Goal: Task Accomplishment & Management: Manage account settings

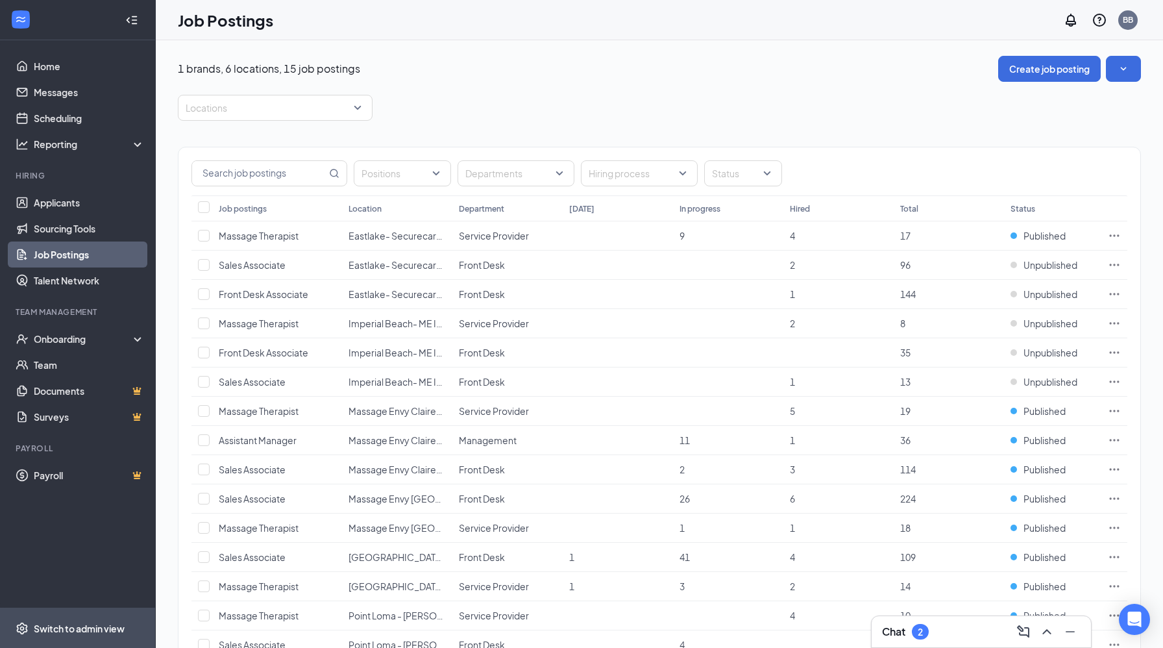
click at [71, 630] on div "Switch to admin view" at bounding box center [79, 628] width 91 height 13
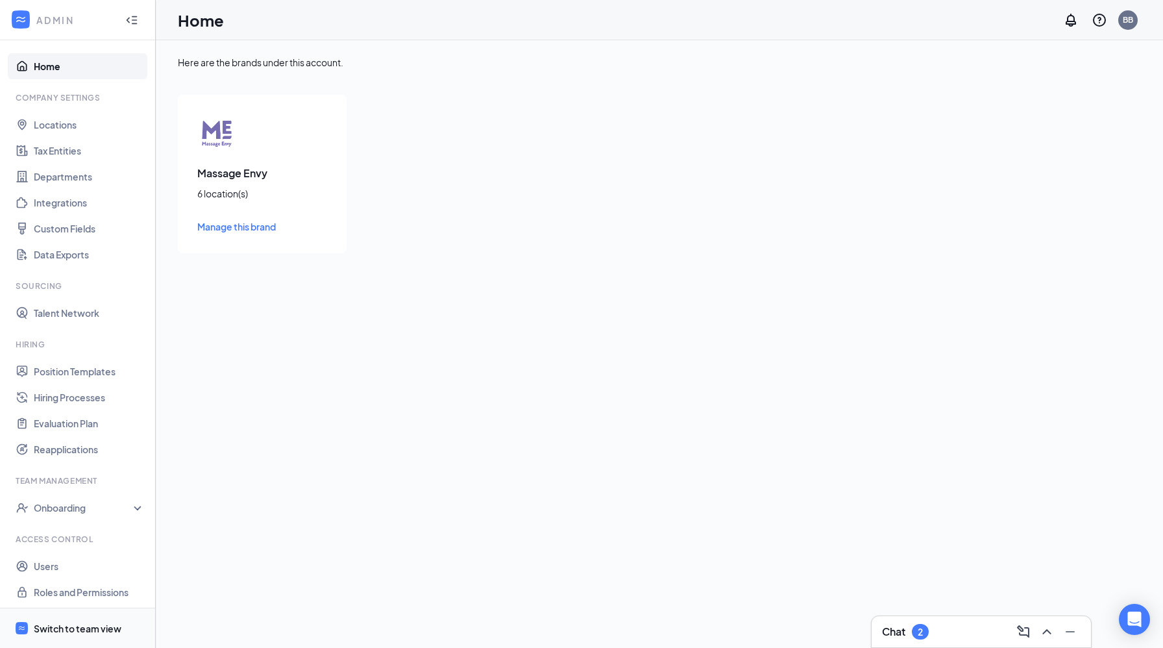
click at [71, 630] on div "Switch to team view" at bounding box center [78, 628] width 88 height 13
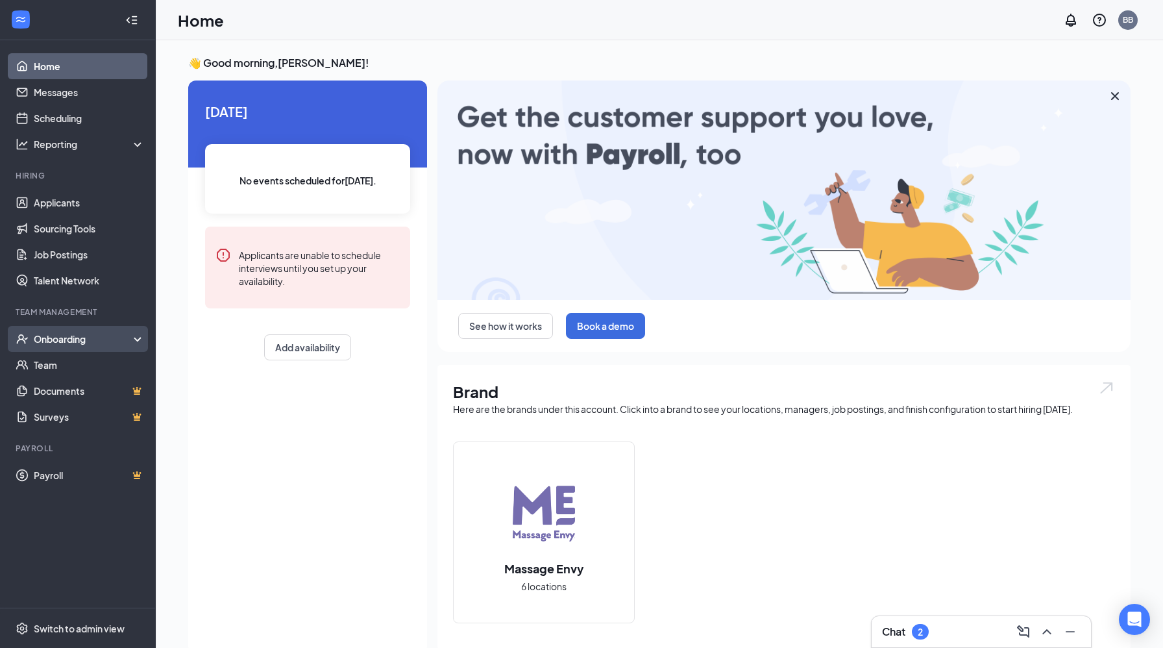
click at [134, 341] on div "Onboarding" at bounding box center [78, 339] width 156 height 26
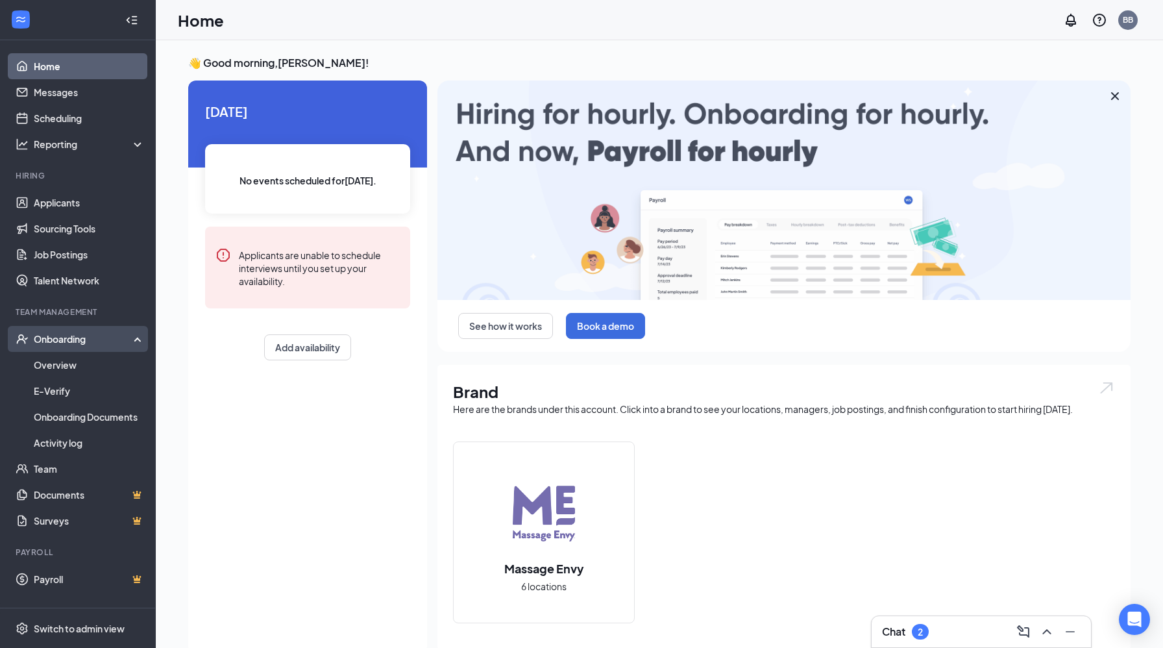
click at [135, 338] on icon at bounding box center [140, 338] width 10 height 0
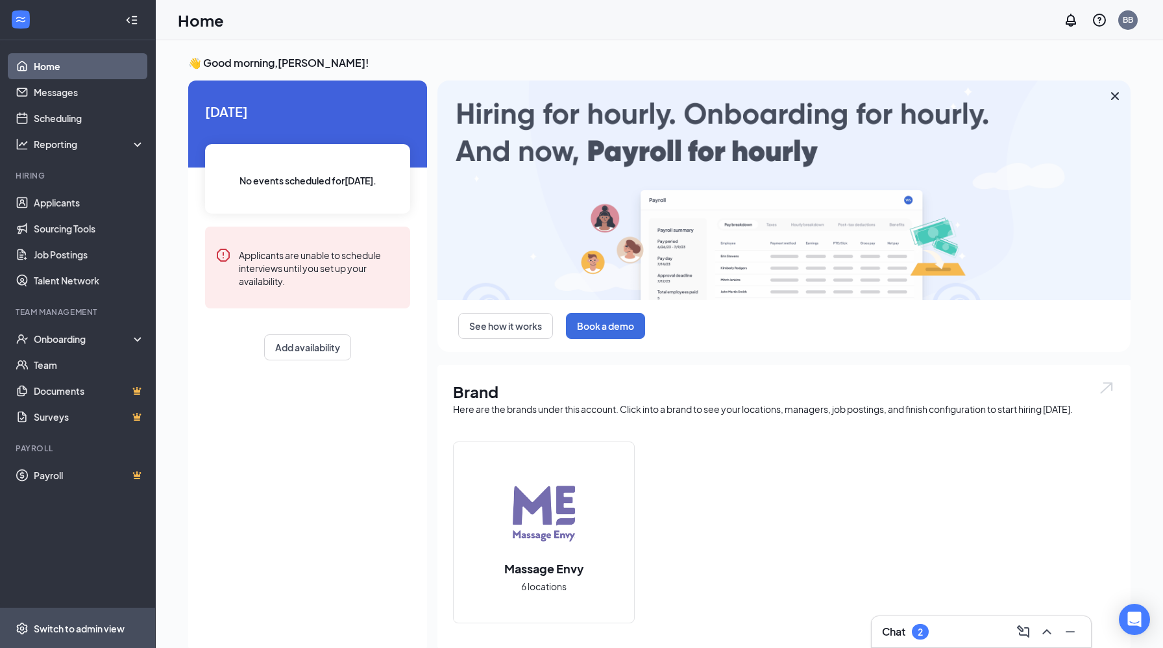
click at [92, 630] on div "Switch to admin view" at bounding box center [79, 628] width 91 height 13
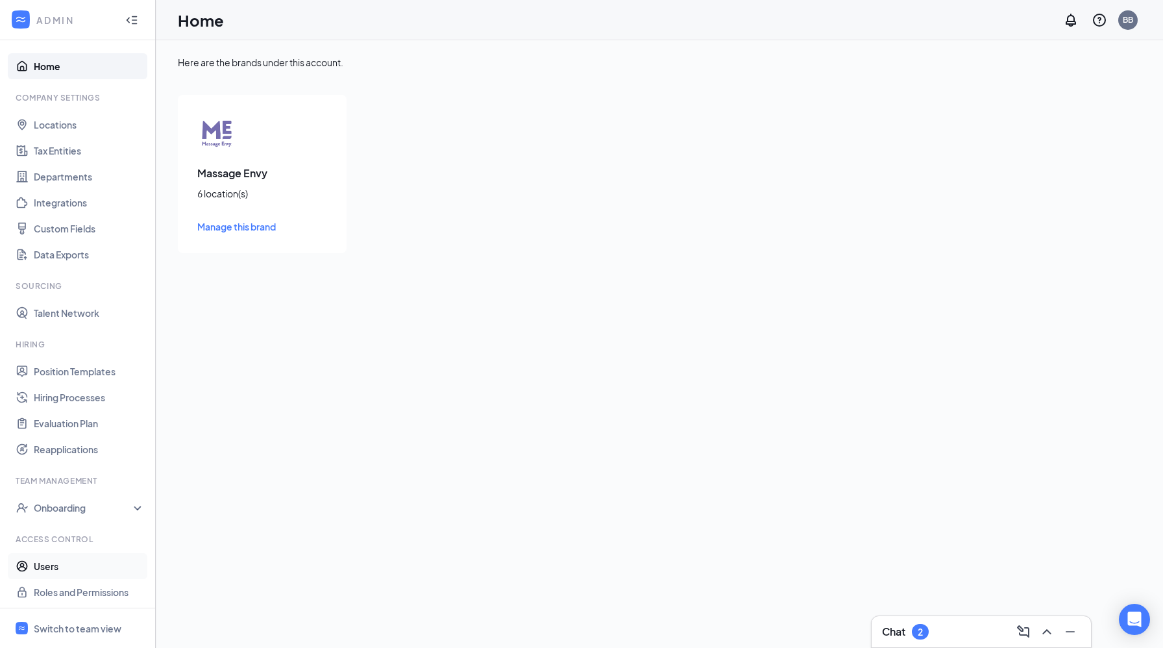
click at [53, 567] on link "Users" at bounding box center [89, 566] width 111 height 26
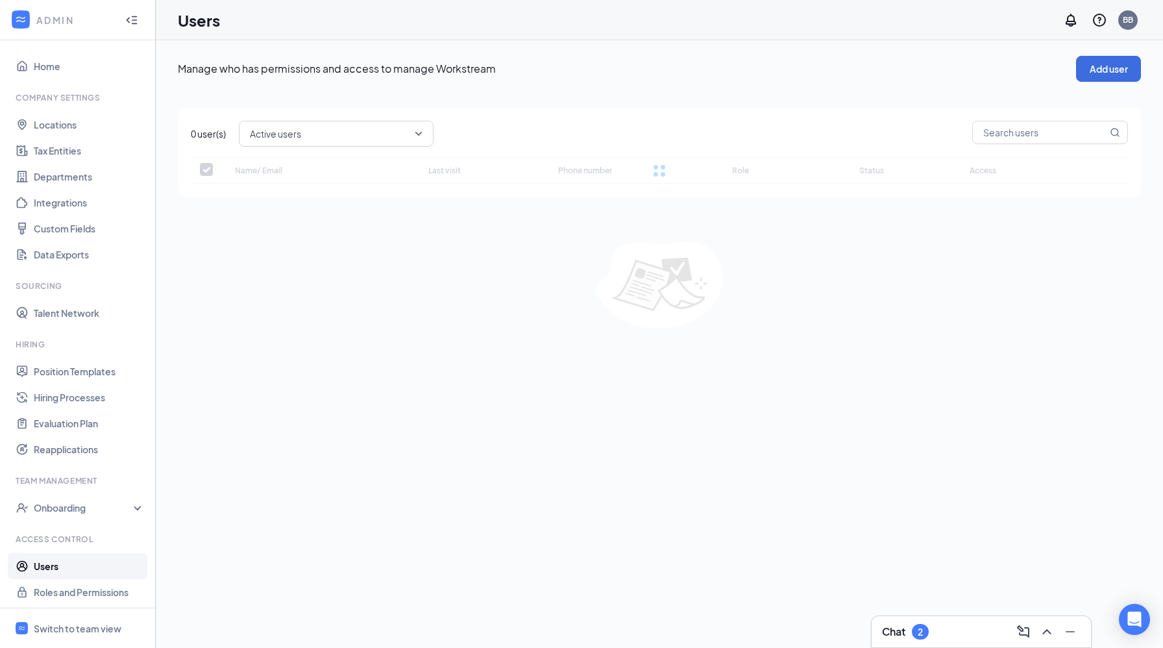
checkbox input "false"
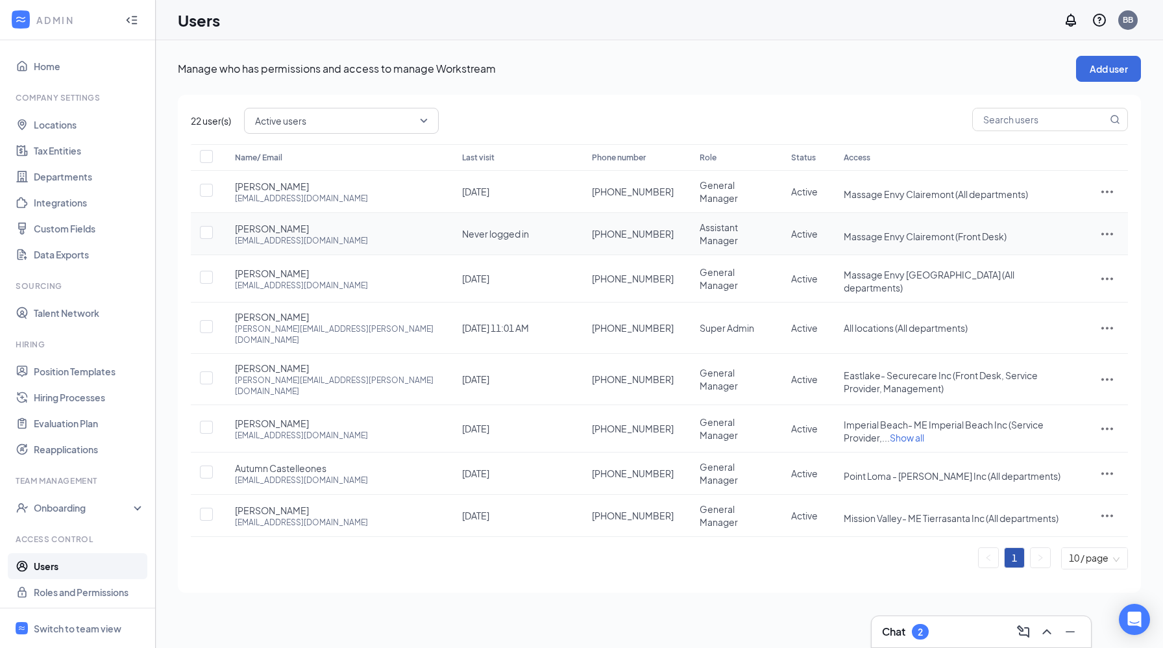
click at [1107, 233] on icon "ActionsIcon" at bounding box center [1107, 234] width 12 height 3
click at [1042, 262] on span "Edit user" at bounding box center [1042, 262] width 37 height 12
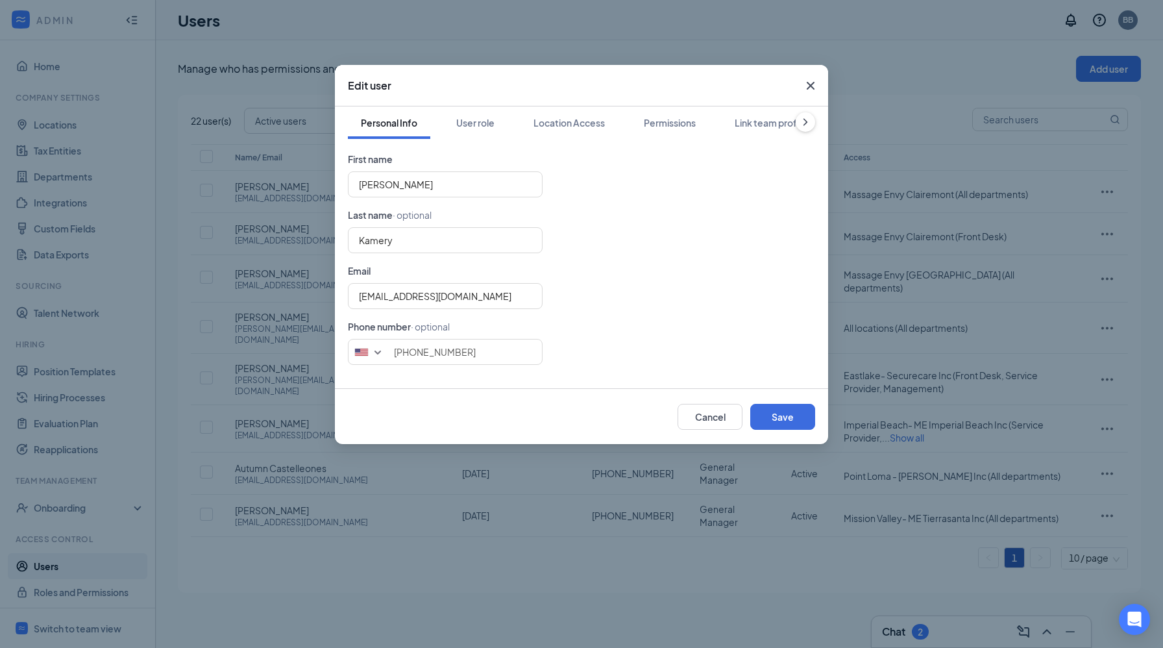
type input "[PHONE_NUMBER]"
click at [711, 424] on button "Cancel" at bounding box center [710, 417] width 65 height 26
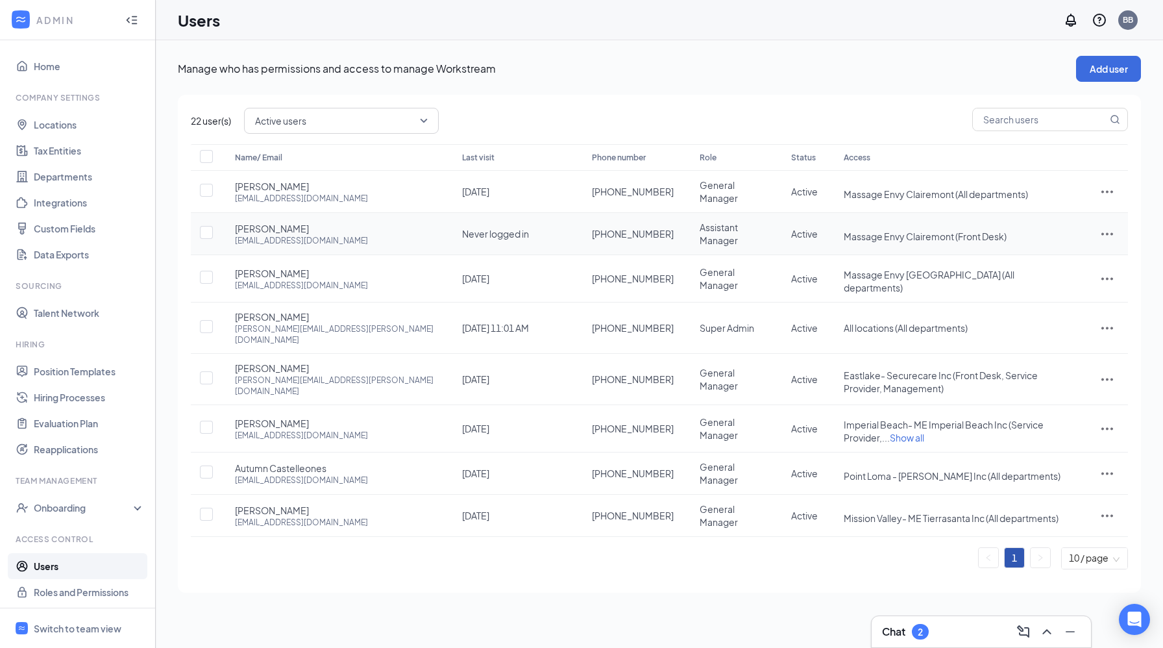
click at [1105, 236] on icon "ActionsIcon" at bounding box center [1108, 234] width 16 height 16
click at [974, 143] on div "22 user(s) Active users Name/ Email Last visit Phone number Role Status Access …" at bounding box center [659, 344] width 963 height 498
click at [1107, 275] on icon "ActionsIcon" at bounding box center [1108, 279] width 16 height 16
click at [1042, 367] on span "Disable" at bounding box center [1040, 364] width 32 height 12
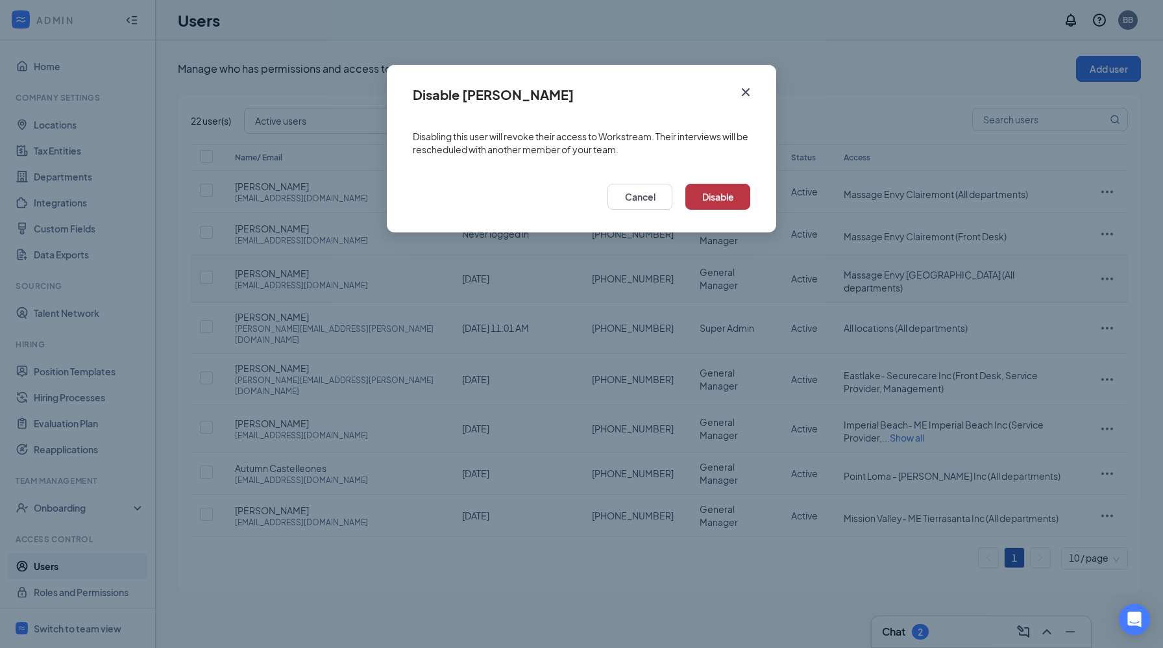
click at [733, 193] on button "Disable" at bounding box center [717, 197] width 65 height 26
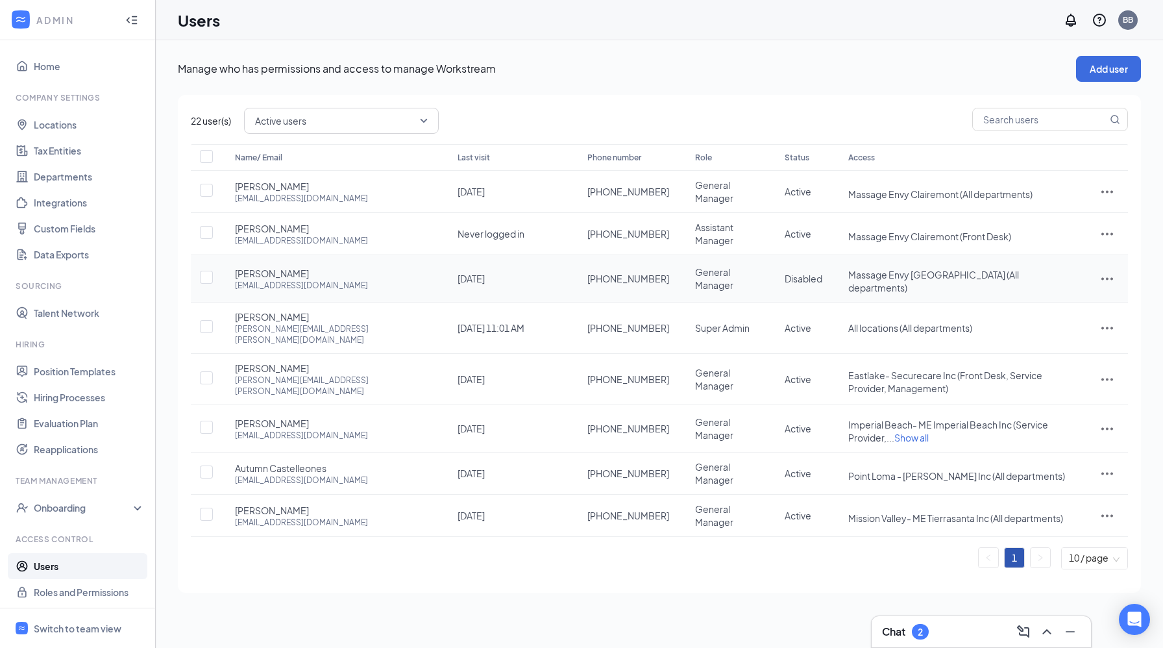
click at [1105, 273] on icon "ActionsIcon" at bounding box center [1108, 279] width 16 height 16
click at [1040, 363] on span "Restore" at bounding box center [1041, 364] width 34 height 12
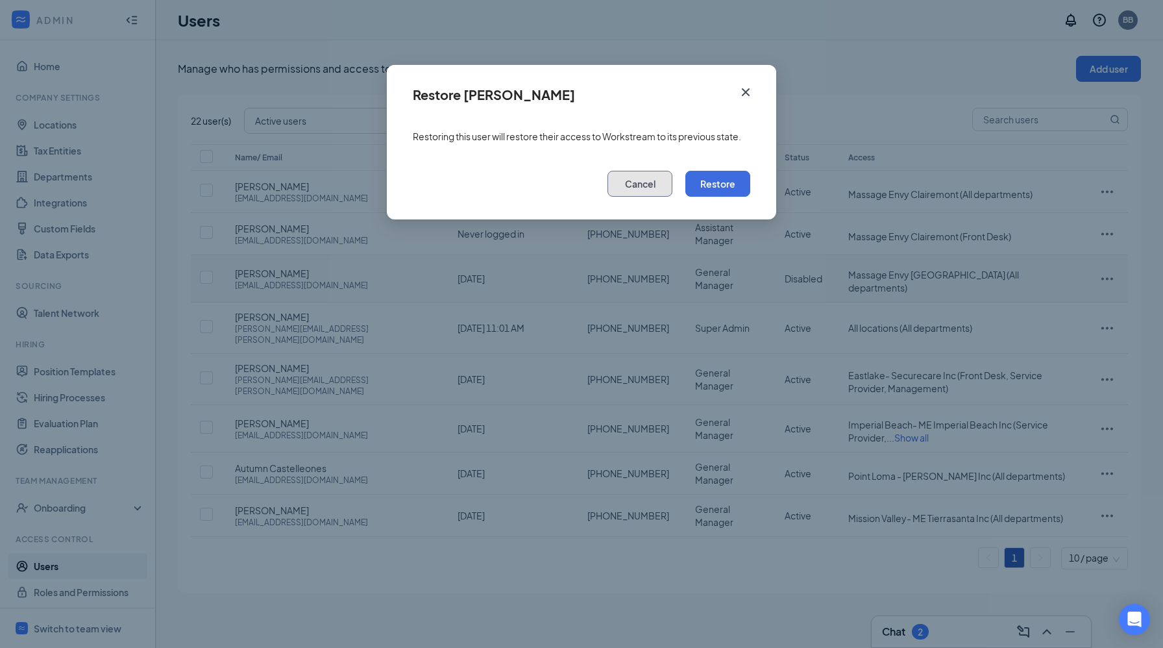
click at [650, 178] on button "Cancel" at bounding box center [640, 184] width 65 height 26
